Goal: Task Accomplishment & Management: Manage account settings

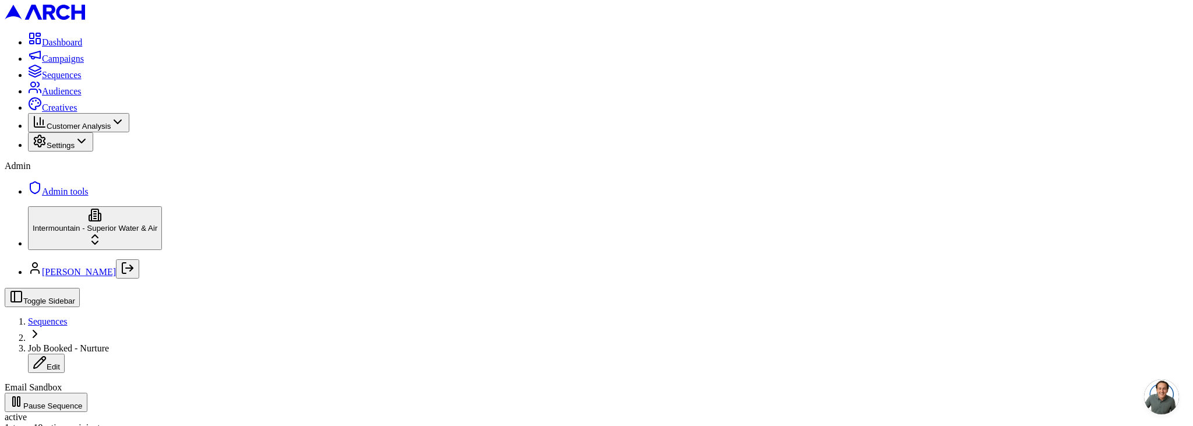
scroll to position [285, 0]
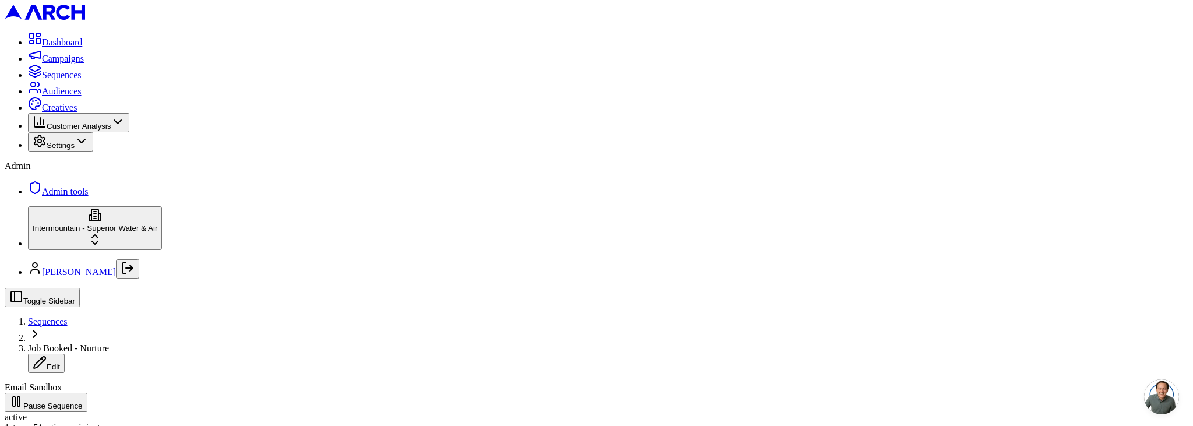
scroll to position [1, 0]
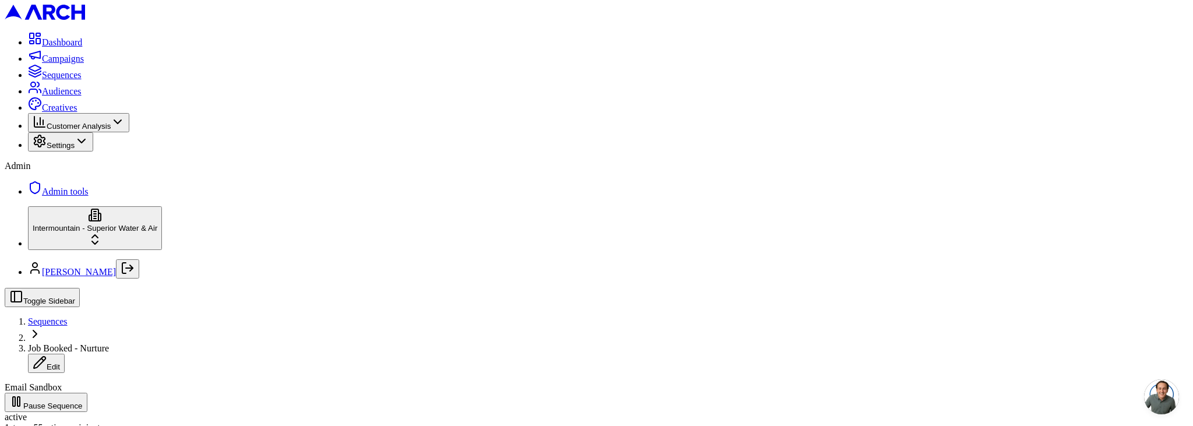
scroll to position [657, 0]
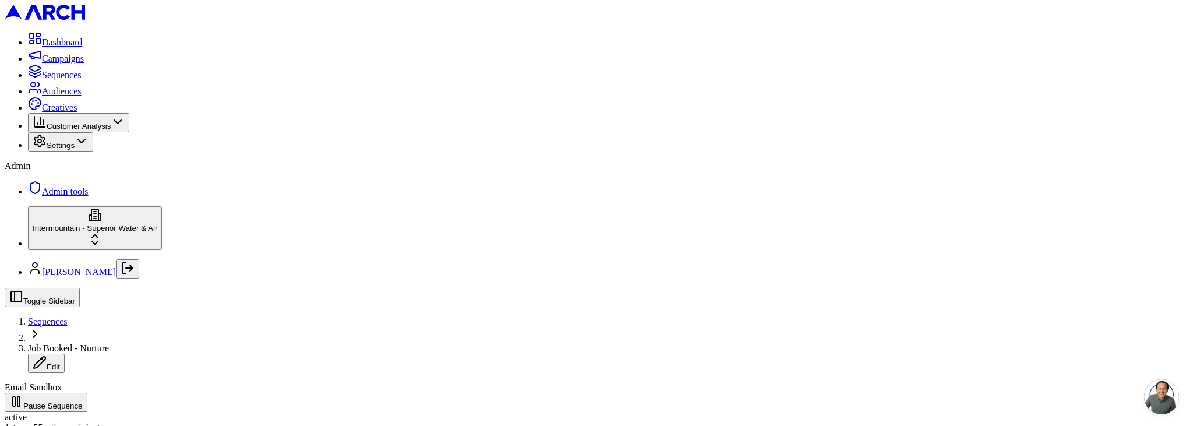
scroll to position [193, 0]
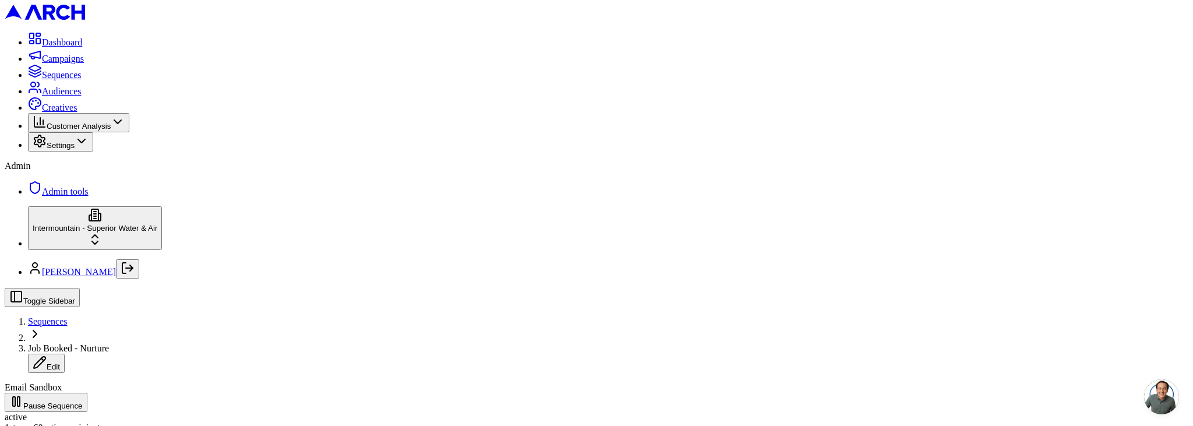
drag, startPoint x: 255, startPoint y: 320, endPoint x: 323, endPoint y: 325, distance: 68.9
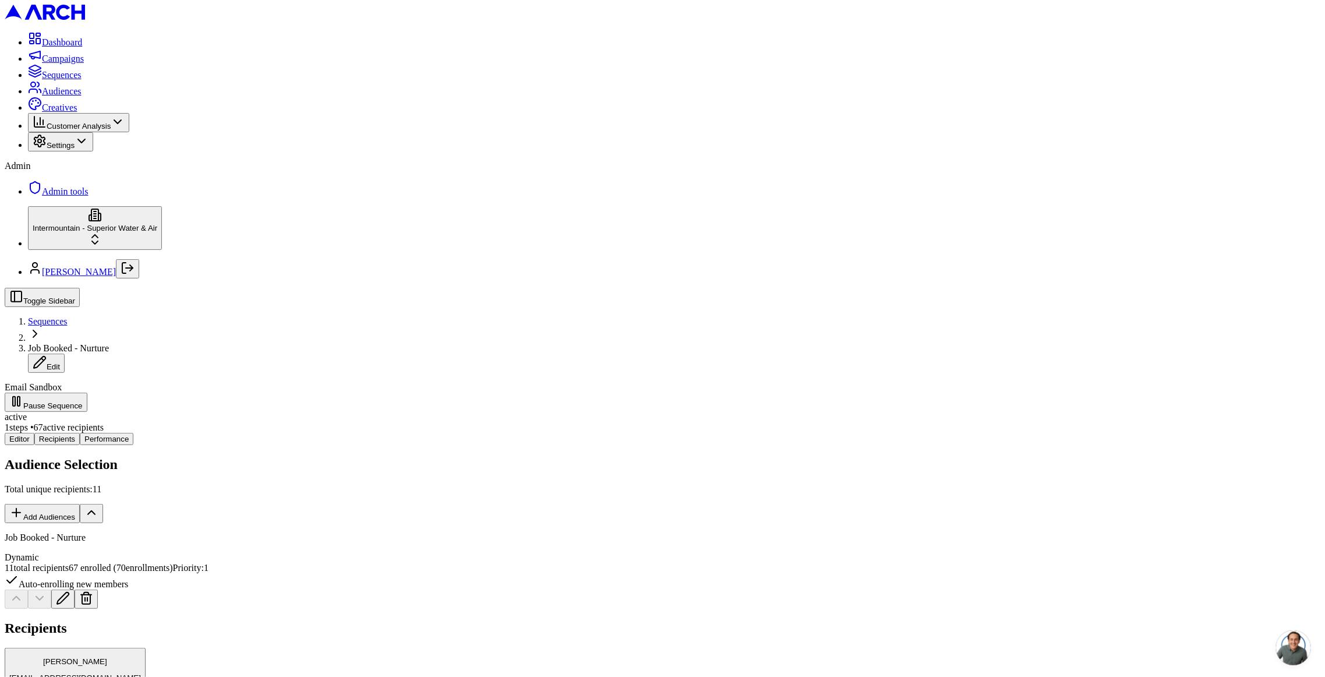
click at [170, 457] on div "Audience Selection Total unique recipients: 11 Add Audiences Job Booked - Nurtu…" at bounding box center [663, 533] width 1316 height 152
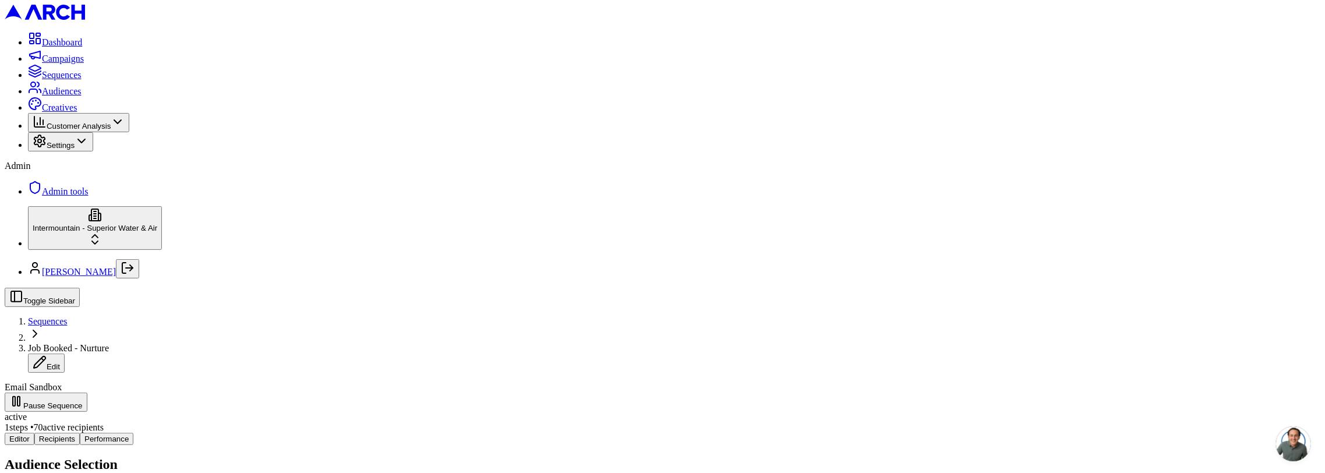
scroll to position [417, 0]
drag, startPoint x: 250, startPoint y: 255, endPoint x: 439, endPoint y: 266, distance: 189.1
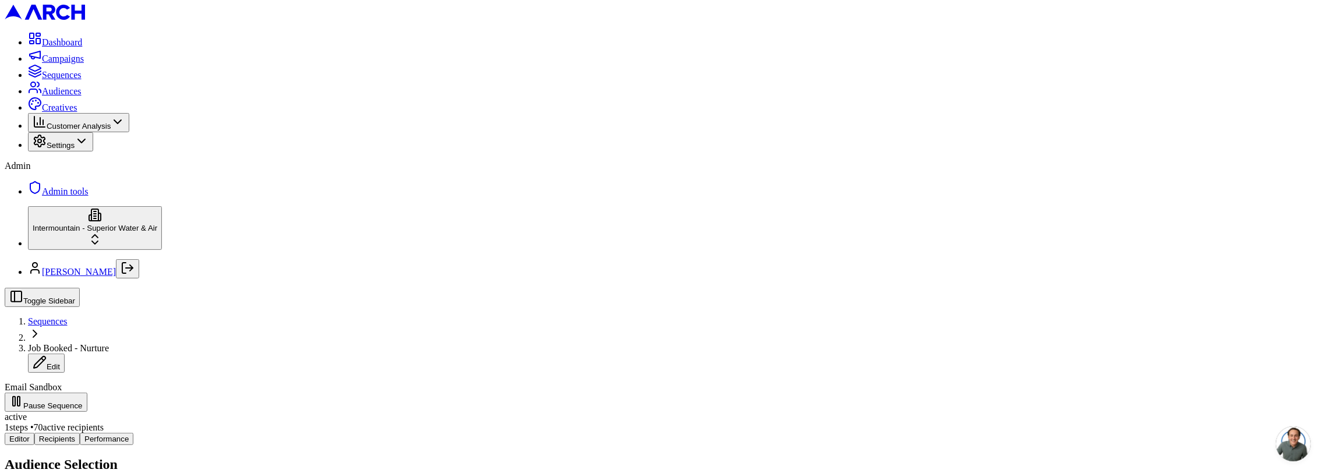
scroll to position [1514, 0]
